Goal: Task Accomplishment & Management: Use online tool/utility

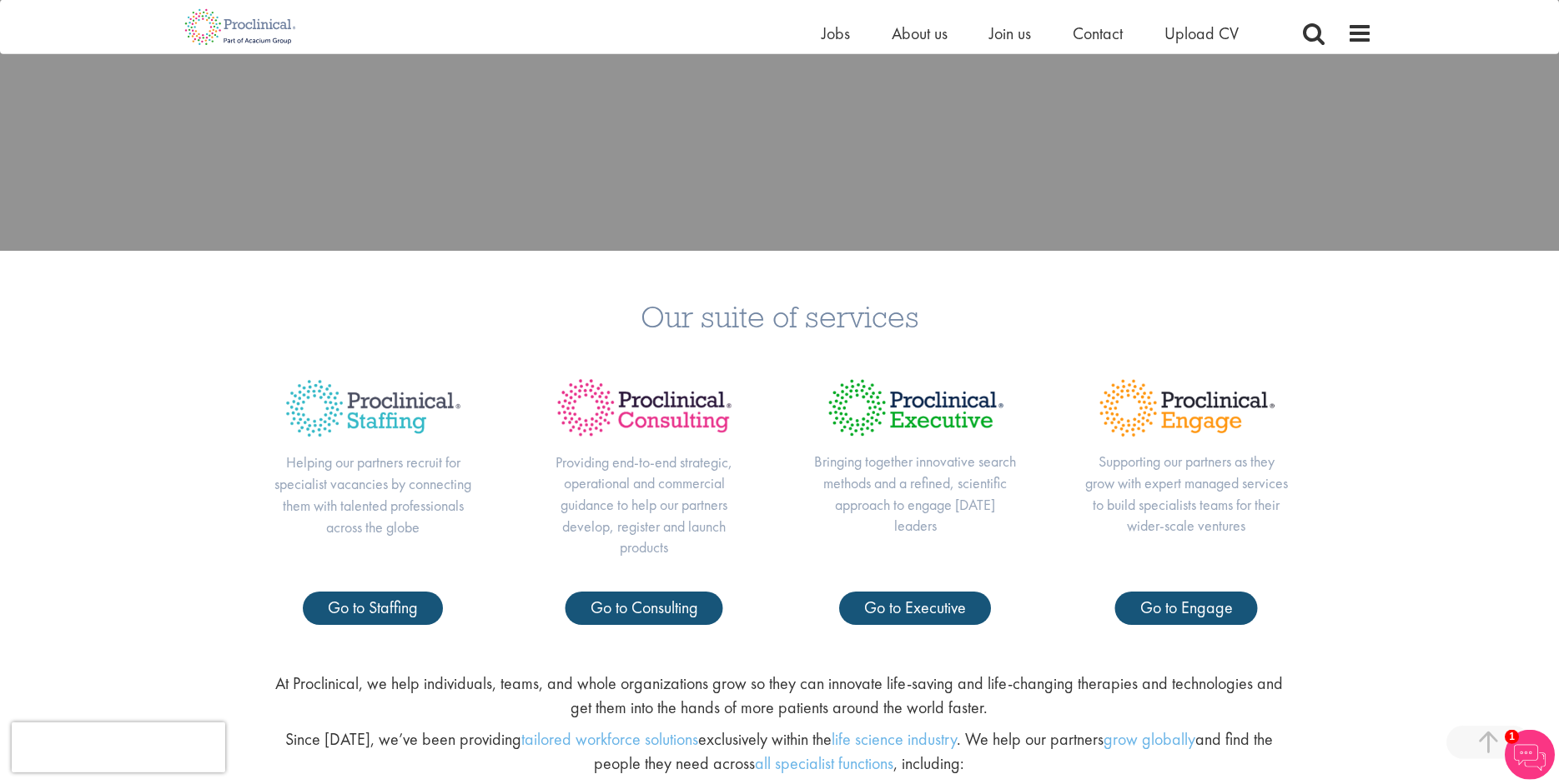
scroll to position [680, 0]
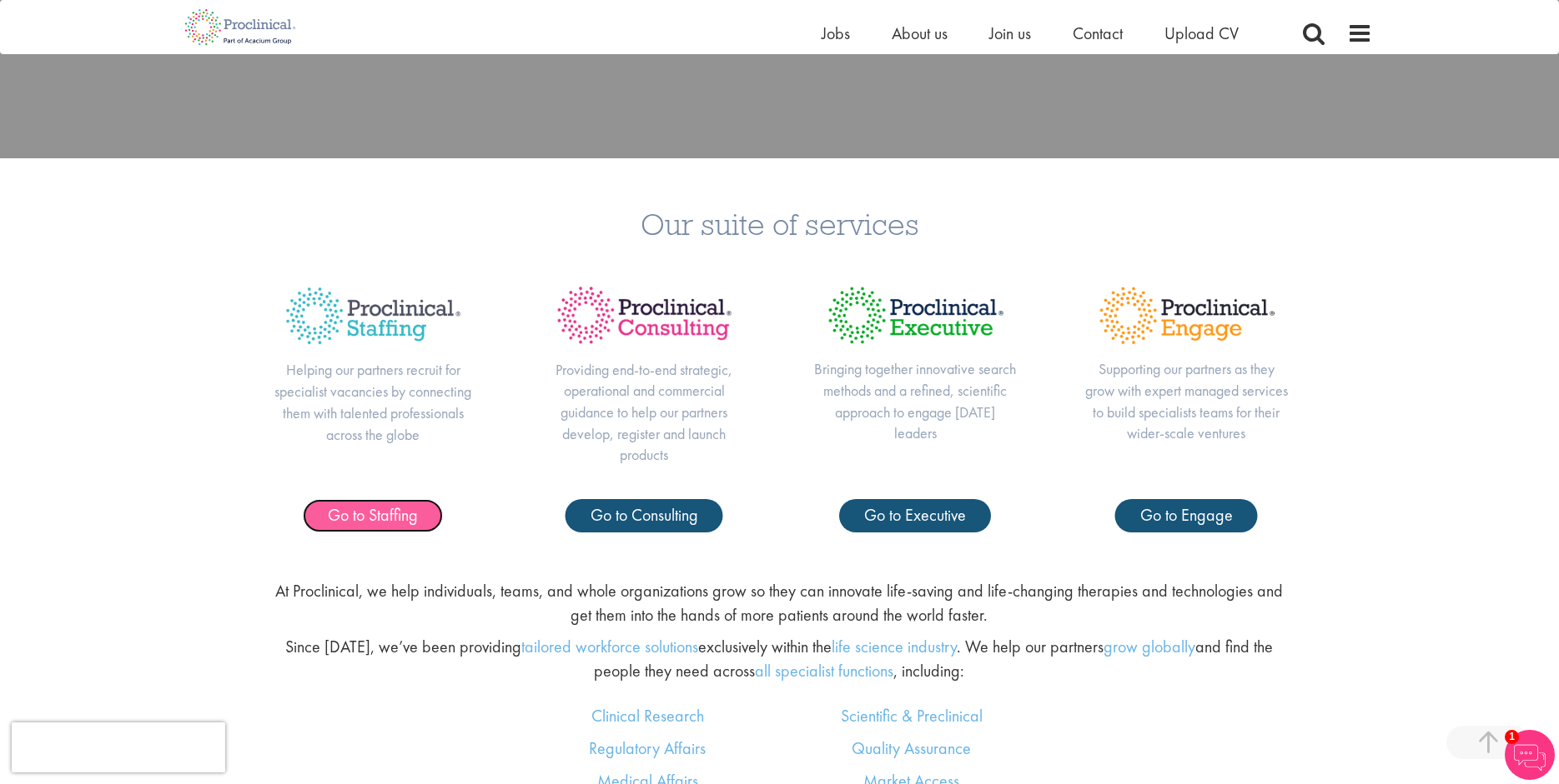
click at [388, 512] on span "Go to Staffing" at bounding box center [373, 515] width 91 height 21
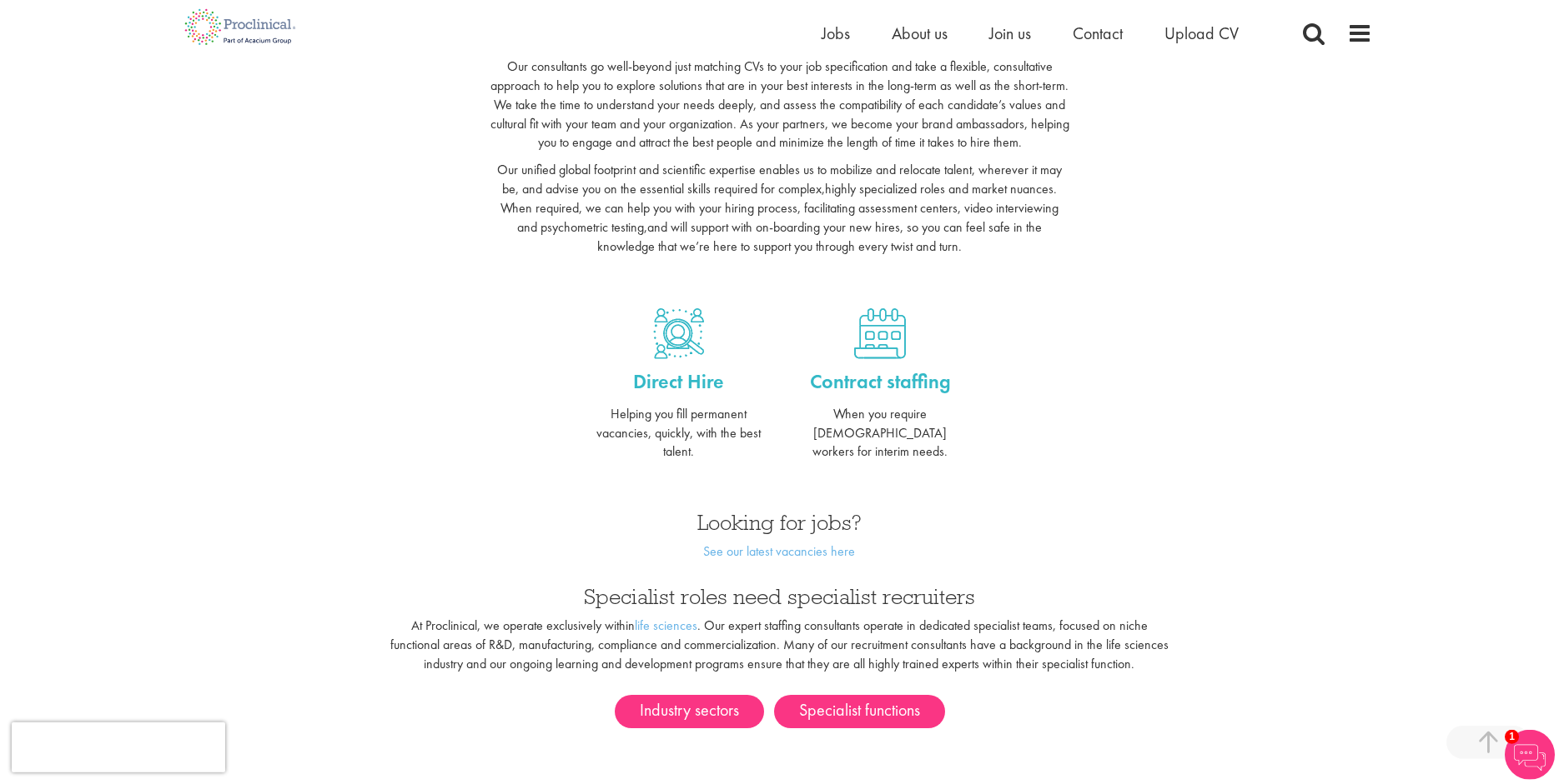
scroll to position [595, 0]
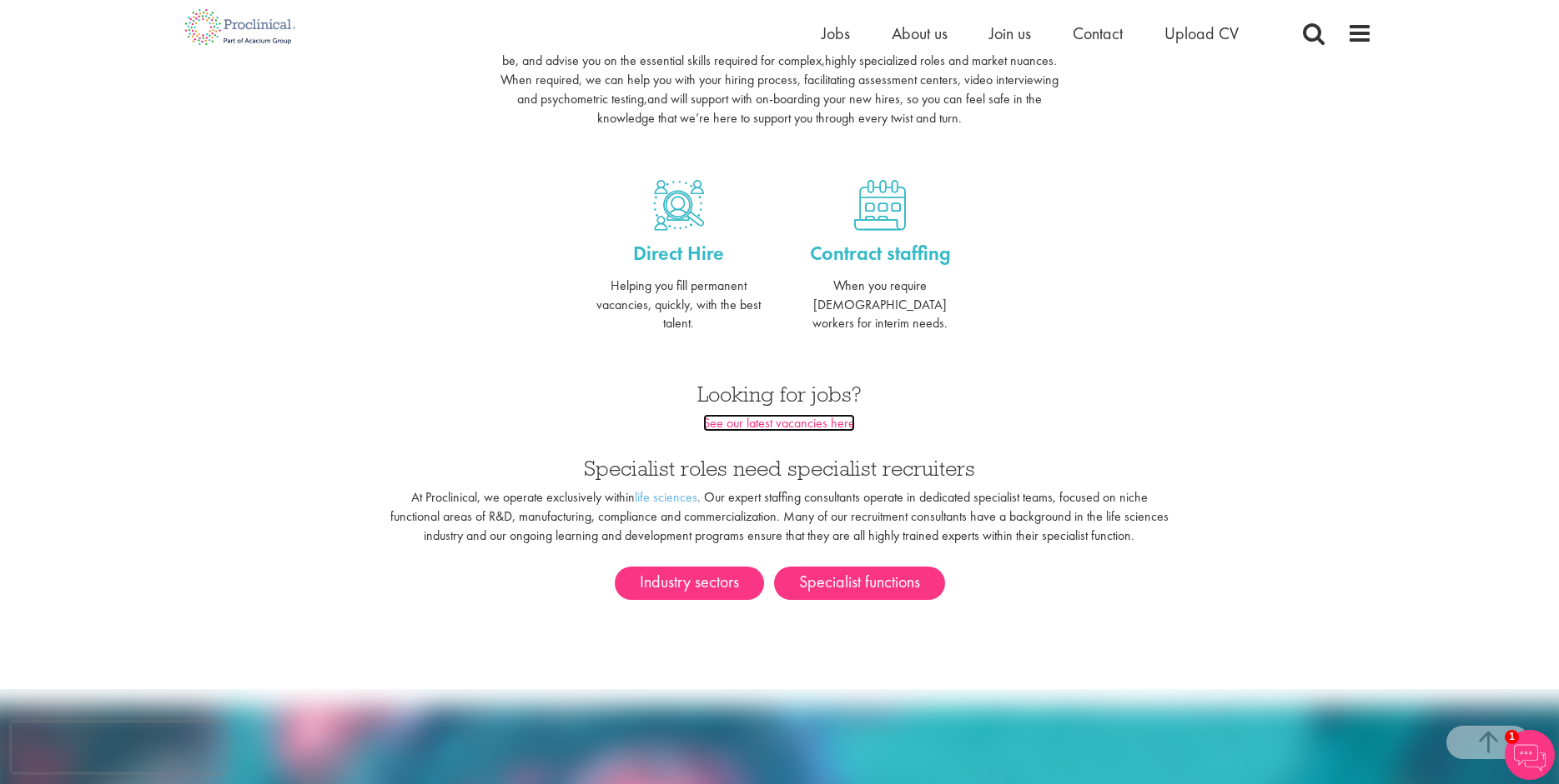
click at [805, 414] on link "See our latest vacancies here" at bounding box center [779, 423] width 152 height 18
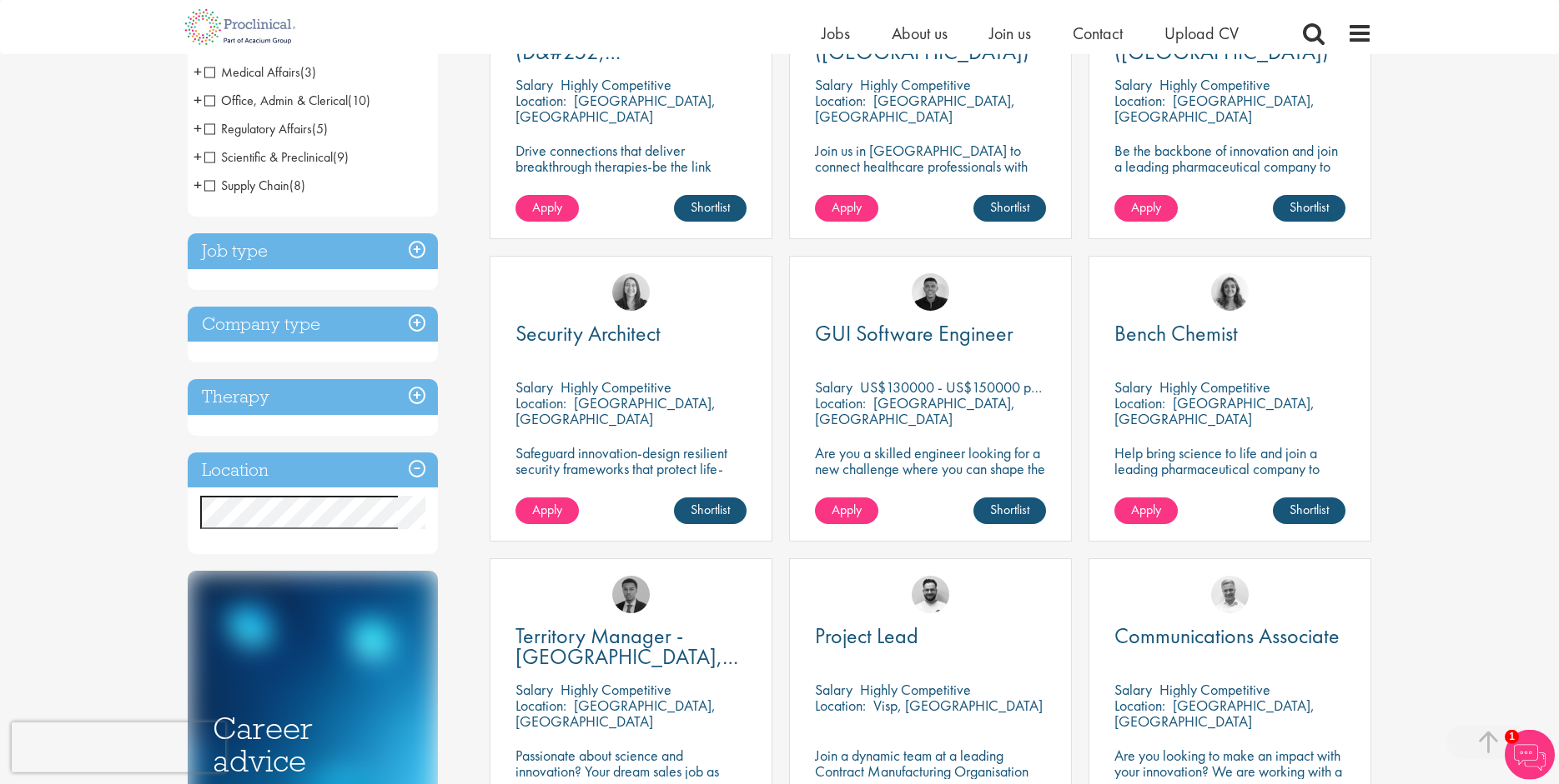
scroll to position [425, 0]
